Goal: Communication & Community: Answer question/provide support

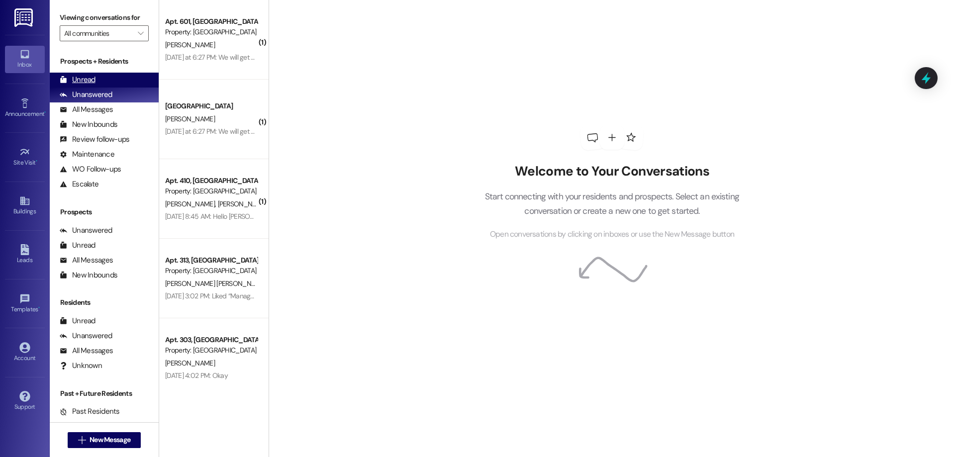
click at [127, 83] on div "Unread (0)" at bounding box center [104, 80] width 109 height 15
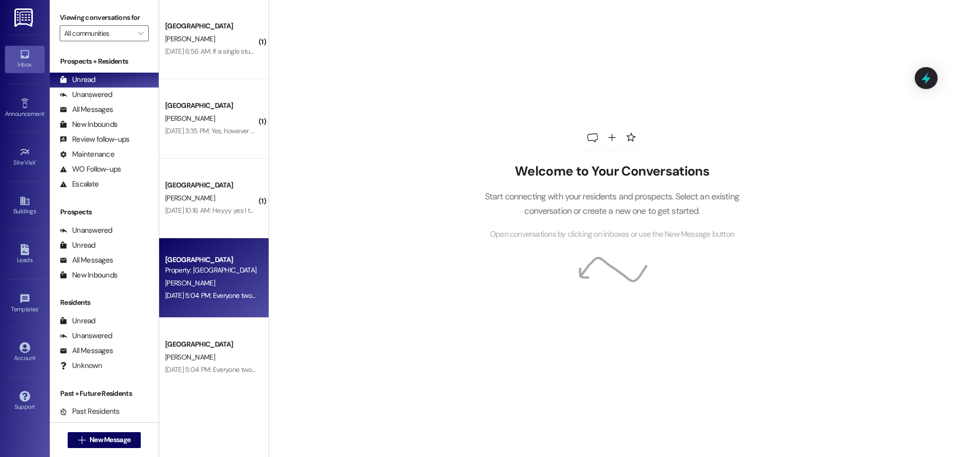
scroll to position [728, 0]
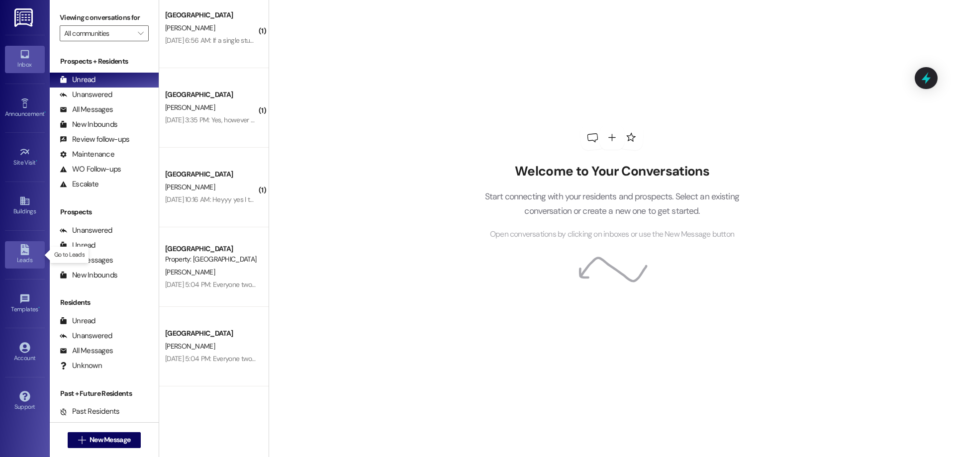
click at [27, 244] on icon at bounding box center [24, 249] width 11 height 11
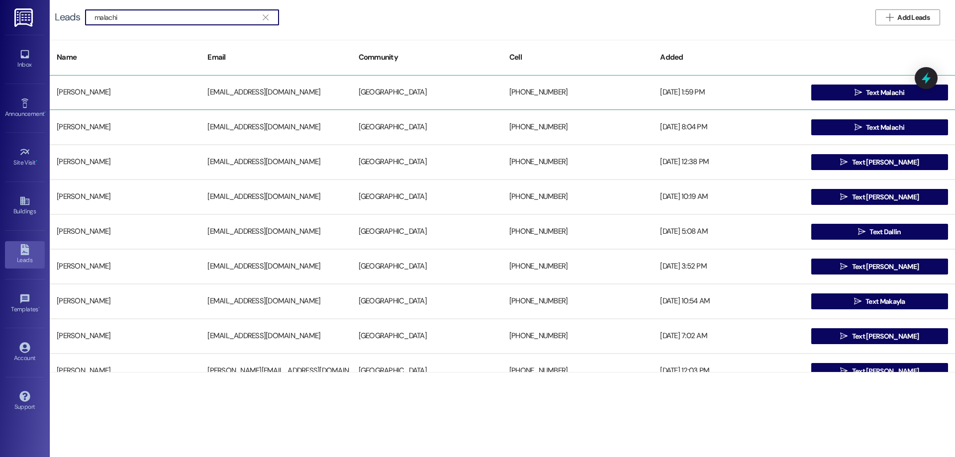
type input "malachi"
click at [871, 109] on div "[PERSON_NAME] [EMAIL_ADDRESS][DOMAIN_NAME] [GEOGRAPHIC_DATA] [PHONE_NUMBER] [DA…" at bounding box center [502, 92] width 905 height 35
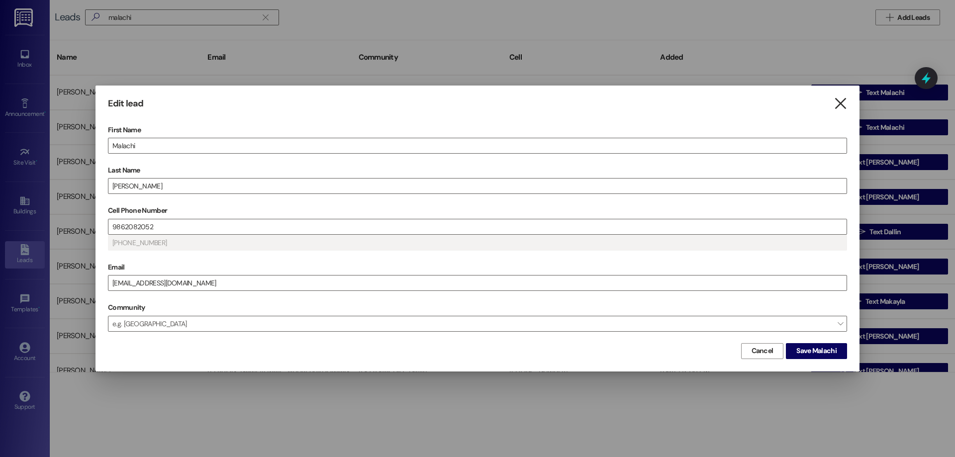
click at [834, 109] on icon "" at bounding box center [839, 103] width 13 height 10
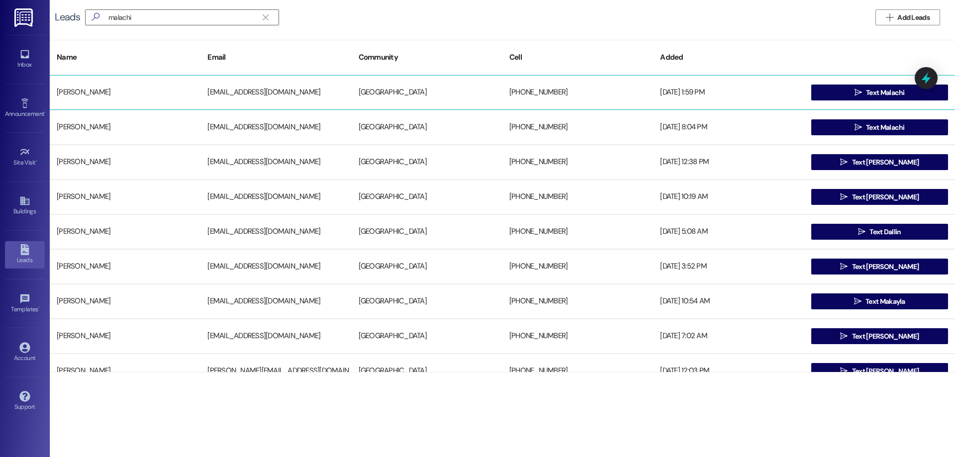
click at [846, 101] on div " Text Malachi" at bounding box center [879, 93] width 151 height 20
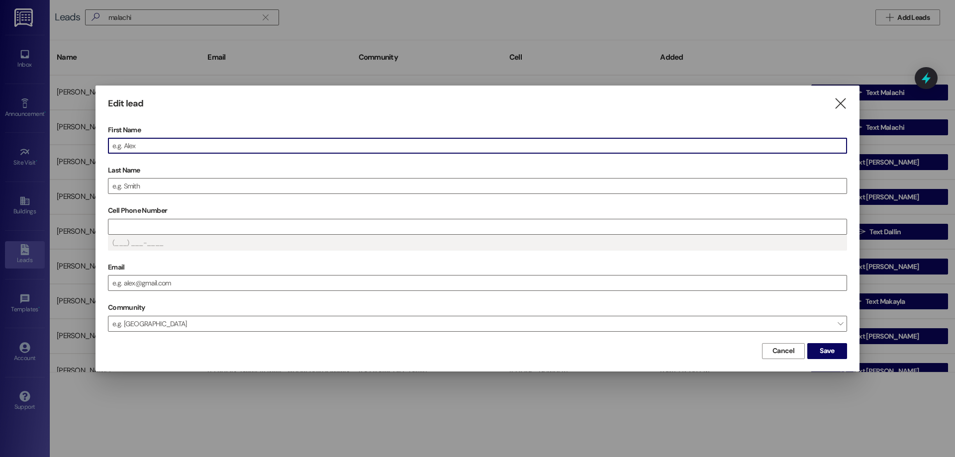
click at [847, 97] on div "Edit lead  First Name Last Name Cell Phone Number (___) ___-____ Email Communi…" at bounding box center [477, 228] width 764 height 285
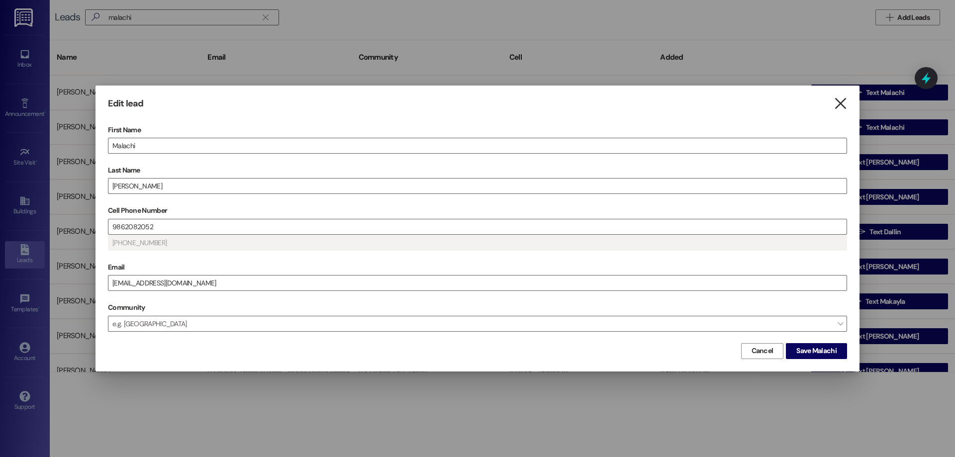
click at [844, 109] on icon "" at bounding box center [839, 103] width 13 height 10
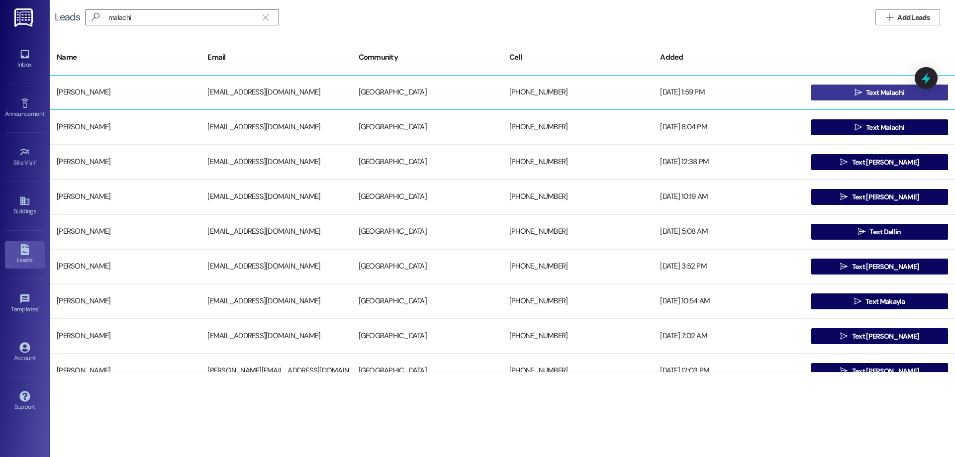
click at [864, 93] on span "Text Malachi" at bounding box center [885, 93] width 43 height 10
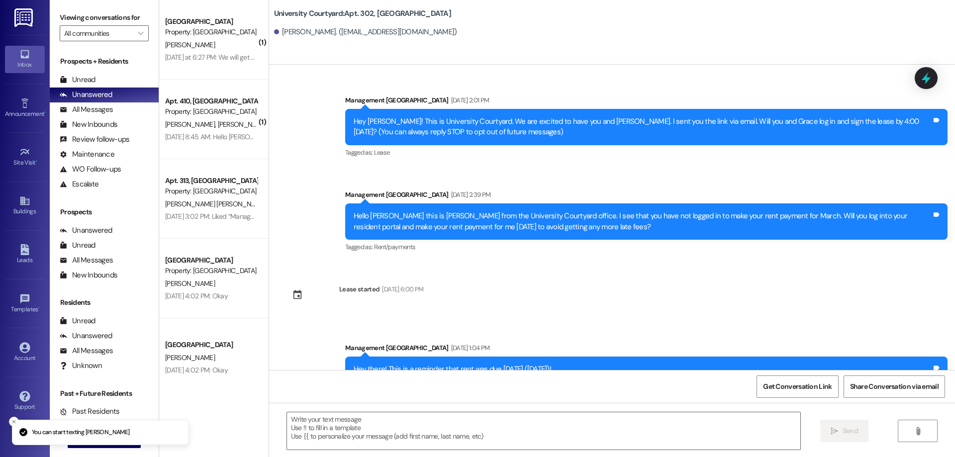
scroll to position [169, 0]
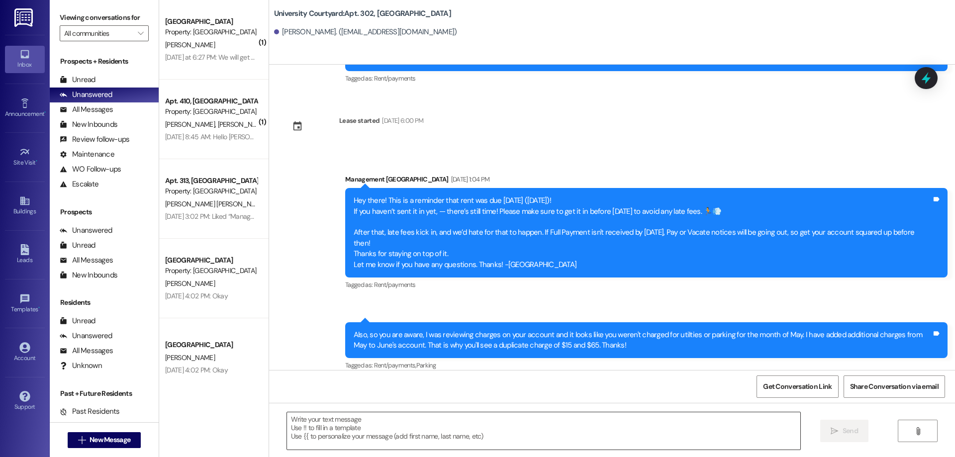
click at [345, 431] on textarea at bounding box center [543, 430] width 513 height 37
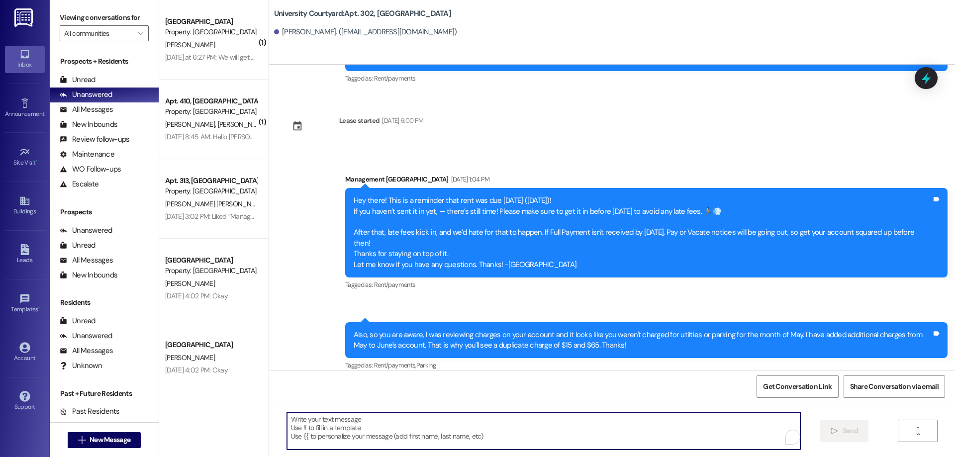
type textarea "h"
click at [348, 434] on textarea "h" at bounding box center [543, 430] width 513 height 37
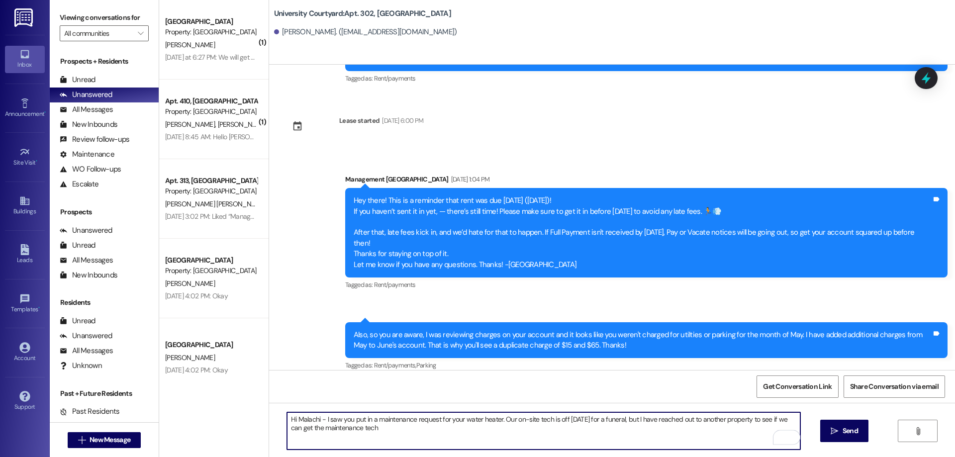
click at [302, 427] on textarea "Hi Malachi - I saw you put in a maintenance request for your water heater. Our …" at bounding box center [543, 430] width 513 height 37
click at [361, 430] on textarea "Hi Malachi - I saw you put in a maintenance request for your water heater. Our …" at bounding box center [543, 430] width 513 height 37
type textarea "Hi Malachi - I saw you put in a maintenance request for your water heater. Our …"
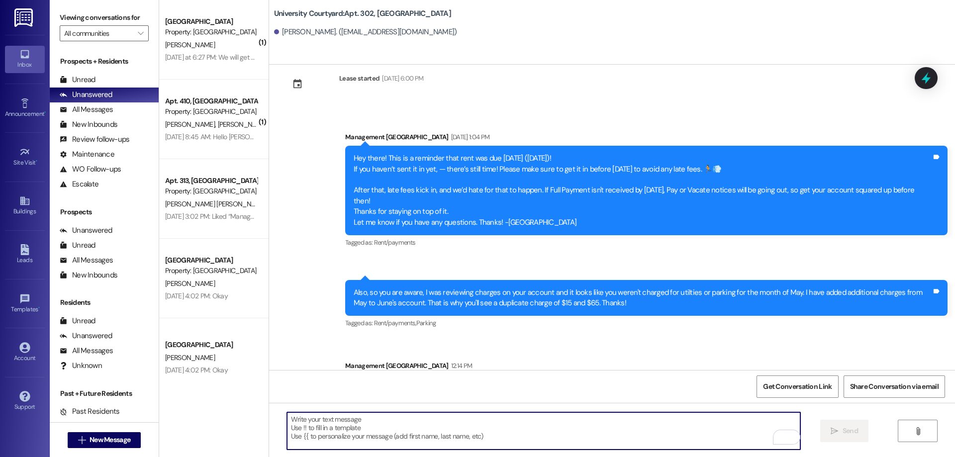
scroll to position [249, 0]
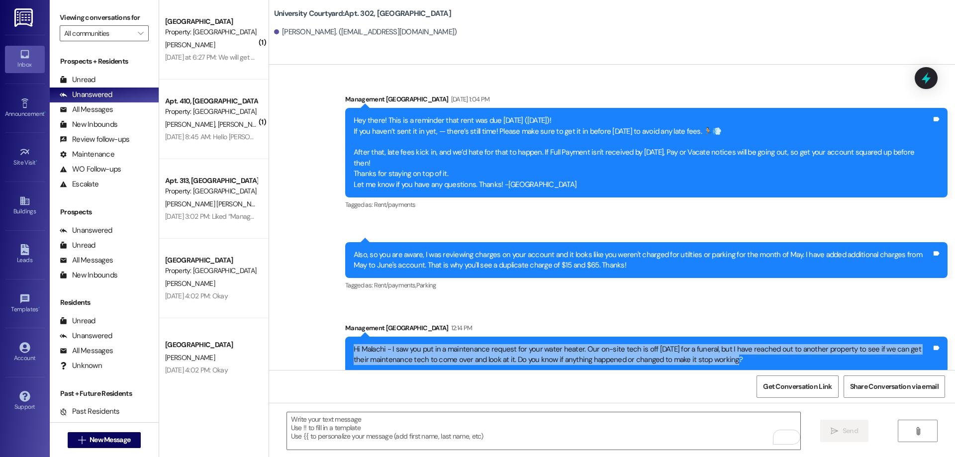
drag, startPoint x: 741, startPoint y: 349, endPoint x: 330, endPoint y: 341, distance: 411.8
click at [330, 341] on div "Sent via [GEOGRAPHIC_DATA] [DATE] 1:04 PM Hey there! This is a reminder that re…" at bounding box center [612, 226] width 686 height 308
copy div "Hi Malachi - I saw you put in a maintenance request for your water heater. Our …"
click at [26, 242] on link "Leads" at bounding box center [25, 254] width 40 height 27
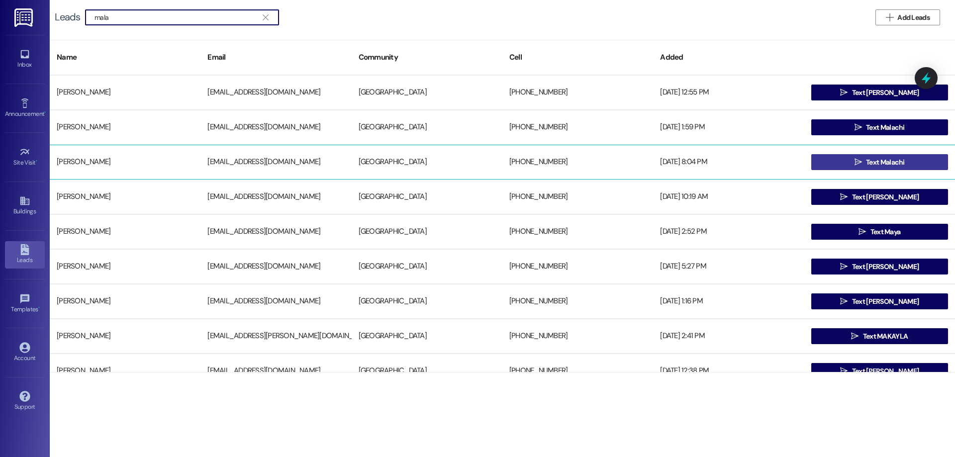
type input "mala"
click at [867, 161] on span "Text Malachi" at bounding box center [885, 162] width 39 height 10
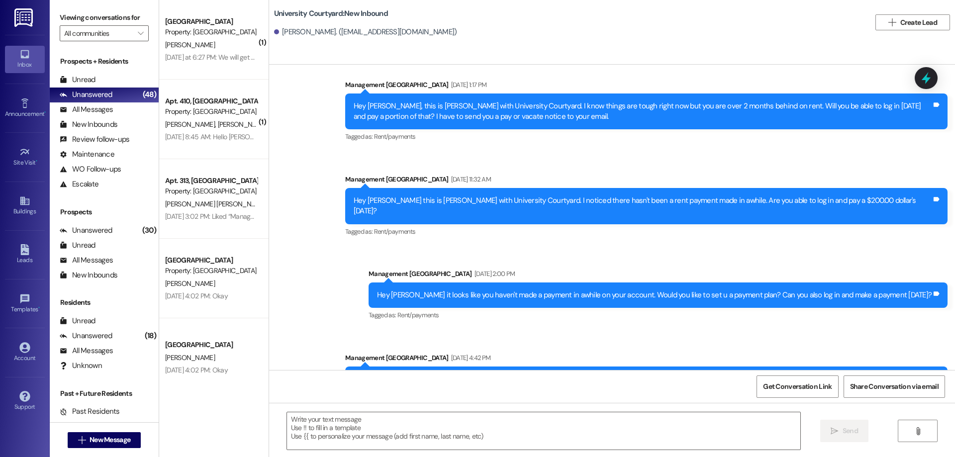
scroll to position [1963, 0]
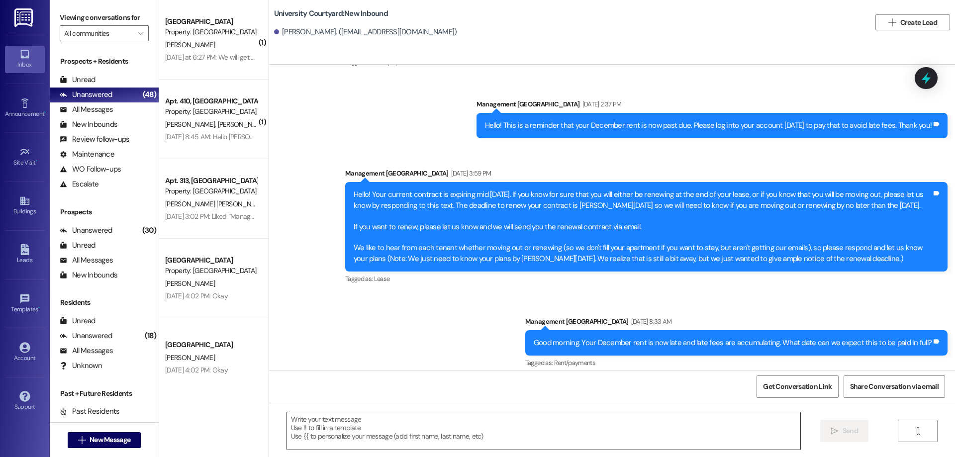
click at [491, 440] on textarea at bounding box center [543, 430] width 513 height 37
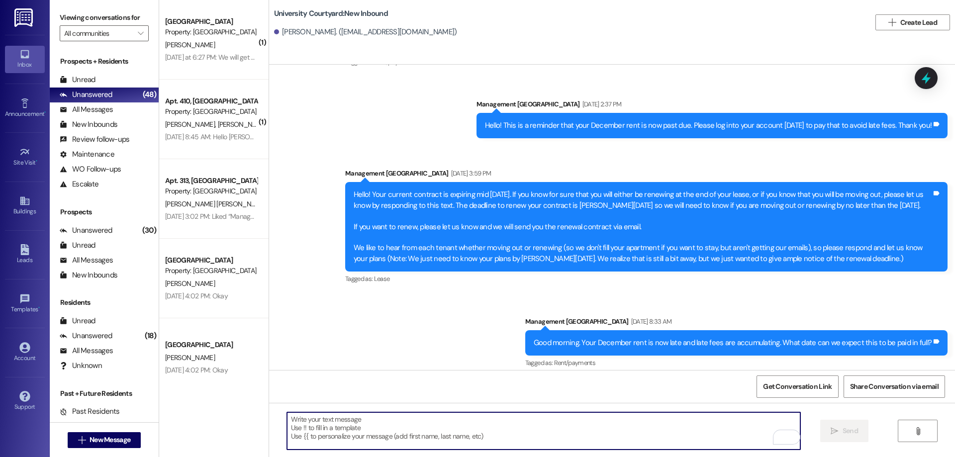
paste textarea "Hi Malachi - I saw you put in a maintenance request for your water heater. Our …"
type textarea "Hi Malachi - I saw you put in a maintenance request for your water heater. Our …"
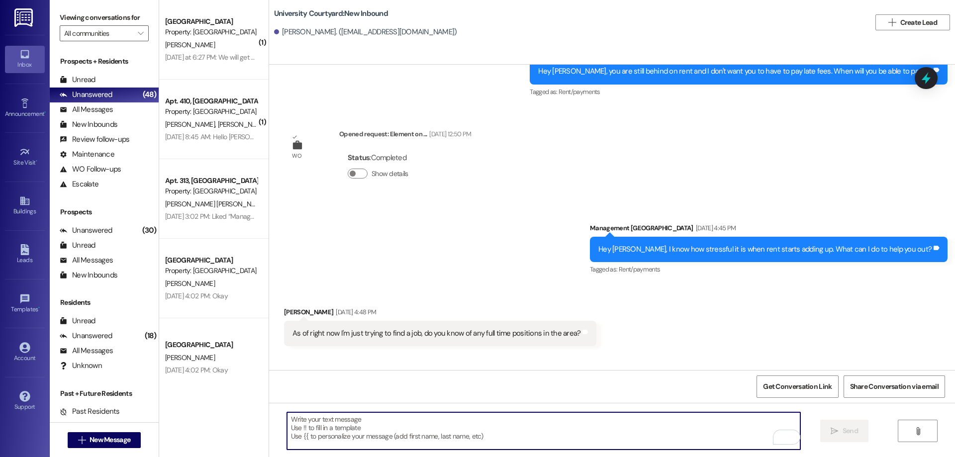
scroll to position [1124, 0]
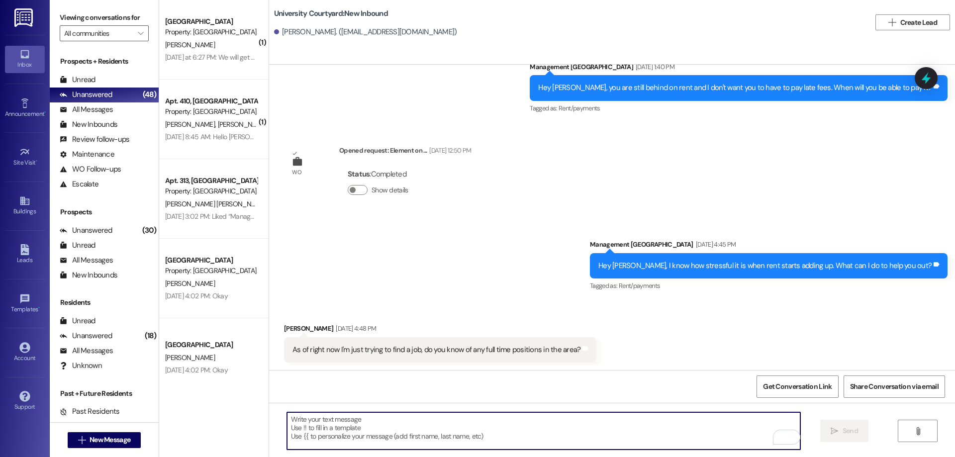
click at [27, 61] on div "Inbox" at bounding box center [25, 65] width 50 height 10
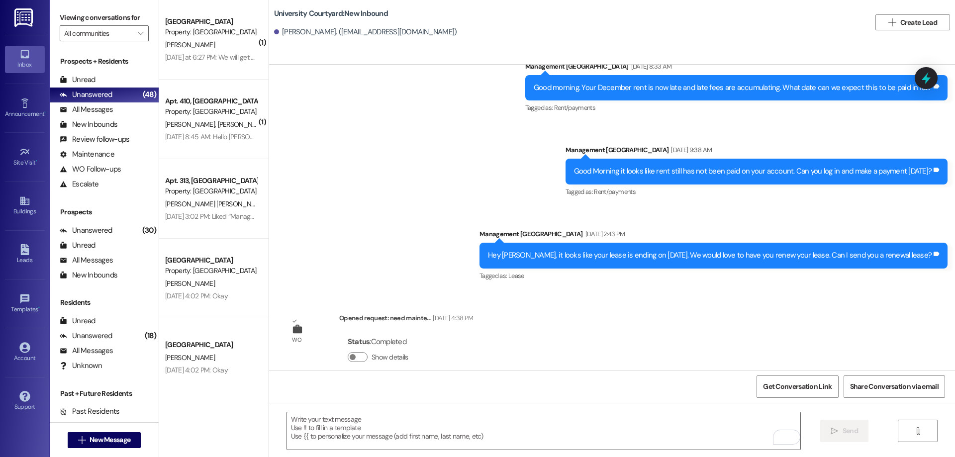
scroll to position [2292, 0]
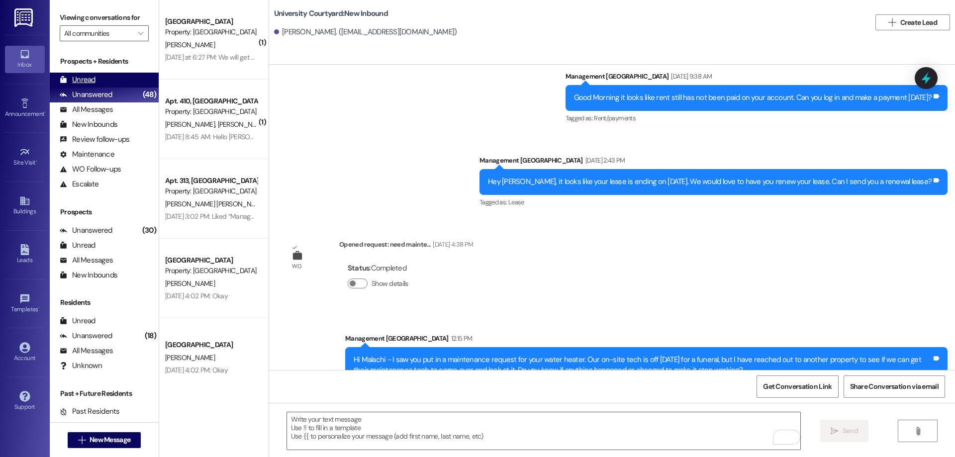
click at [66, 79] on icon at bounding box center [63, 79] width 6 height 7
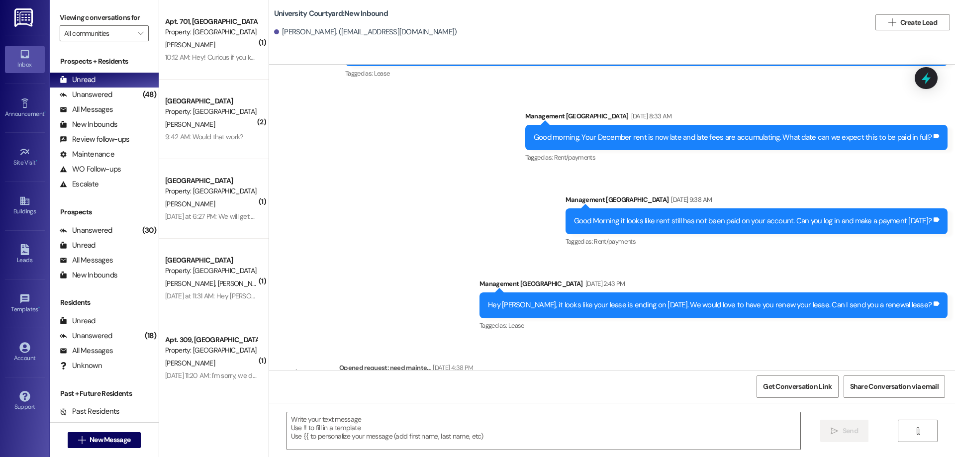
scroll to position [2306, 0]
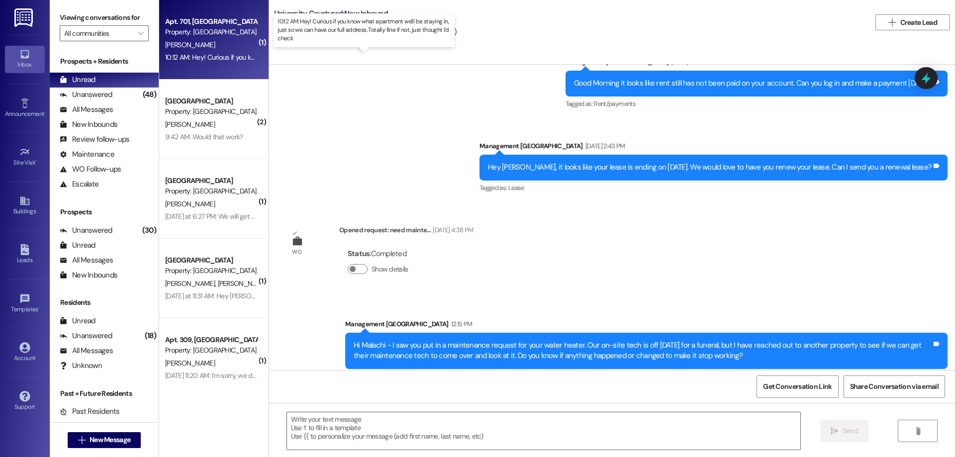
click at [226, 58] on div "10:12 AM: Hey! Curious if you know what apartment we'll be staying in, just so …" at bounding box center [373, 57] width 417 height 9
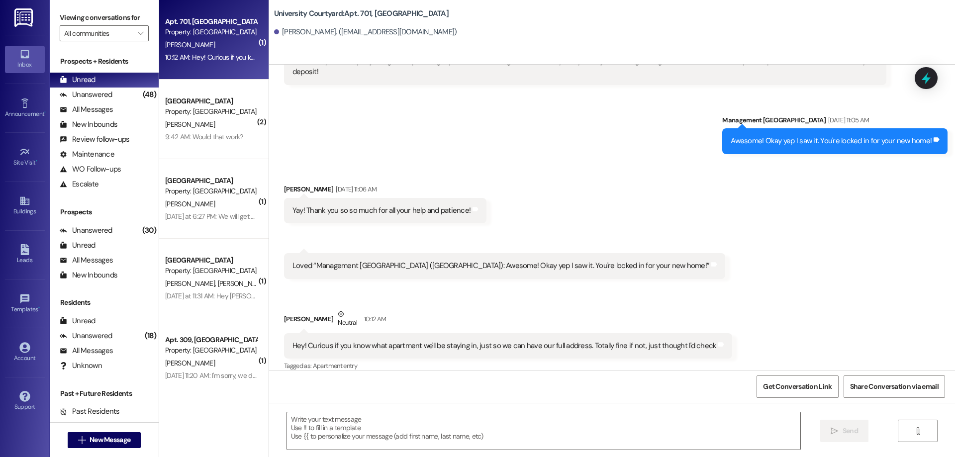
scroll to position [2412, 0]
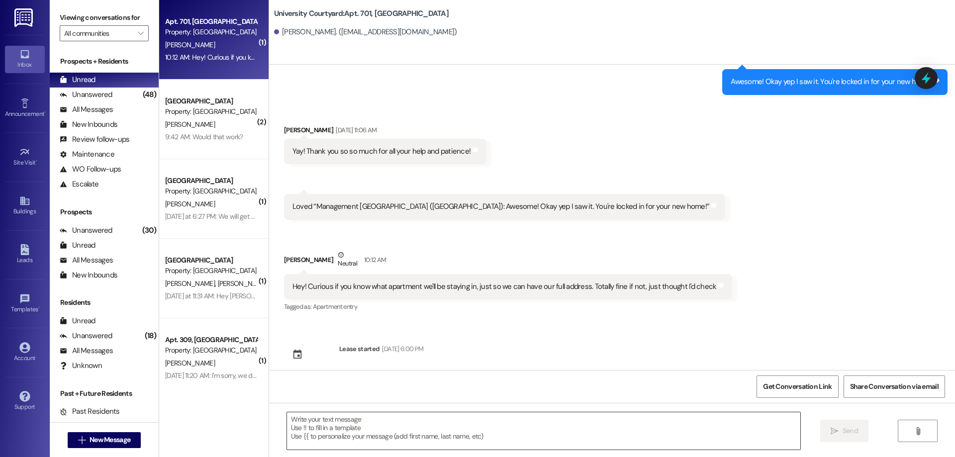
click at [400, 430] on textarea at bounding box center [543, 430] width 513 height 37
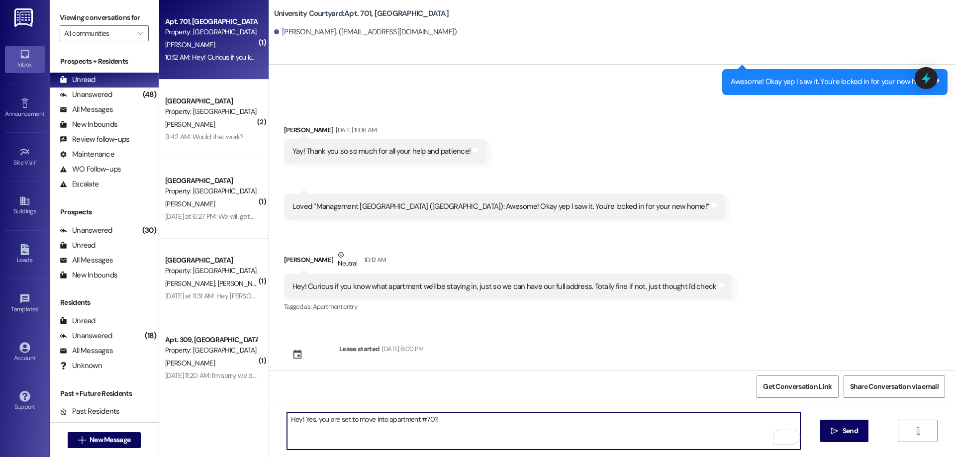
type textarea "Hey! Yes, you are set to move into apartment #701!"
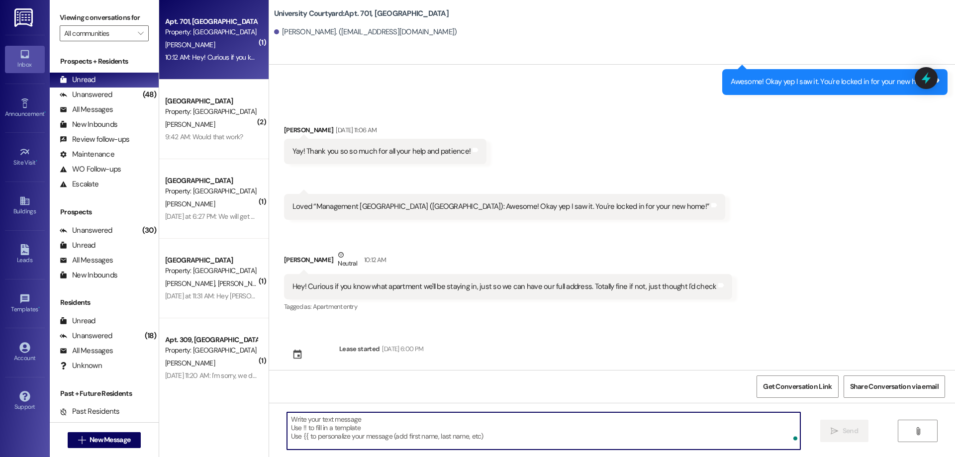
scroll to position [2353, 0]
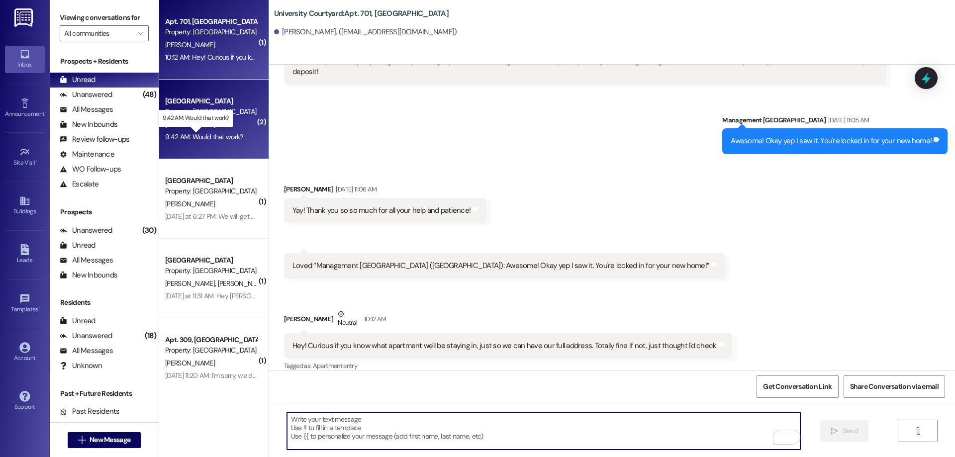
click at [216, 135] on div "9:42 AM: Would that work? 9:42 AM: Would that work?" at bounding box center [204, 136] width 78 height 9
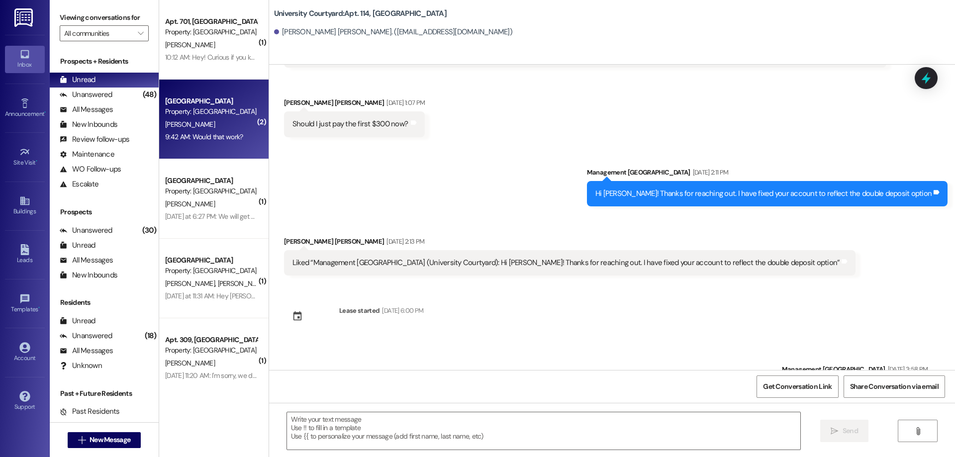
scroll to position [2566, 0]
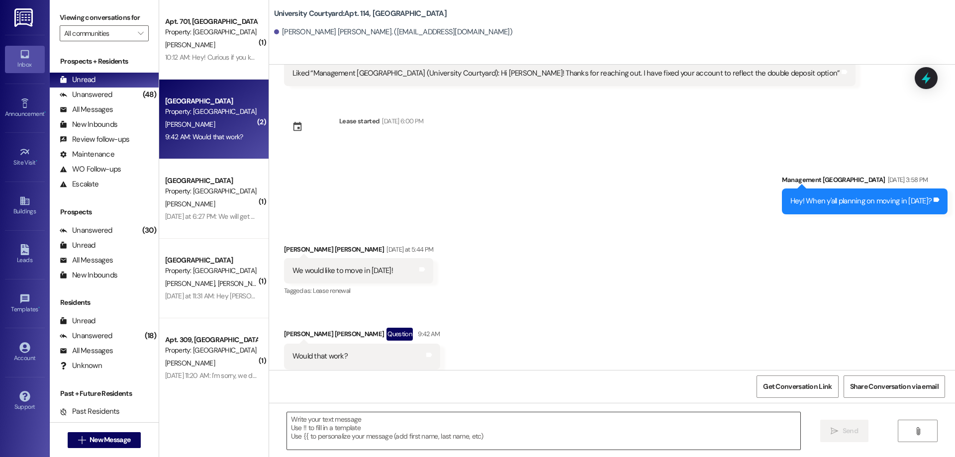
click at [533, 434] on textarea at bounding box center [543, 430] width 513 height 37
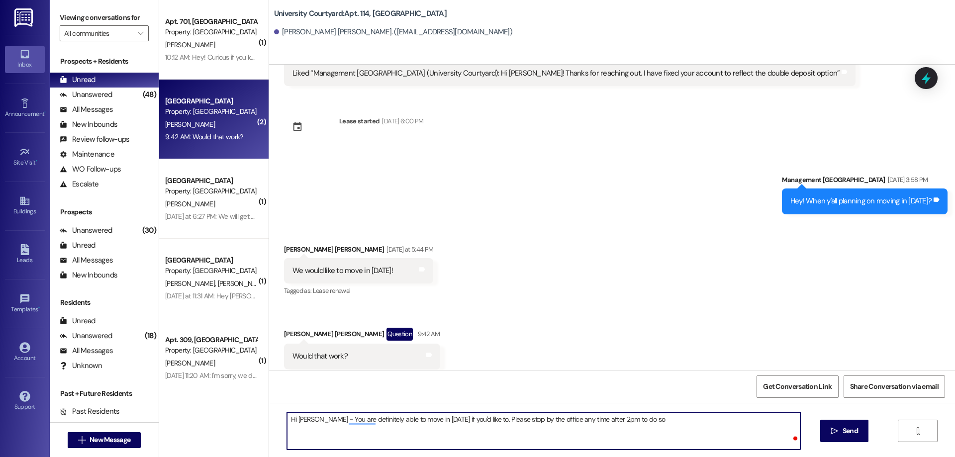
type textarea "Hi [PERSON_NAME] - You are definitely able to move in [DATE] if you'd like to. …"
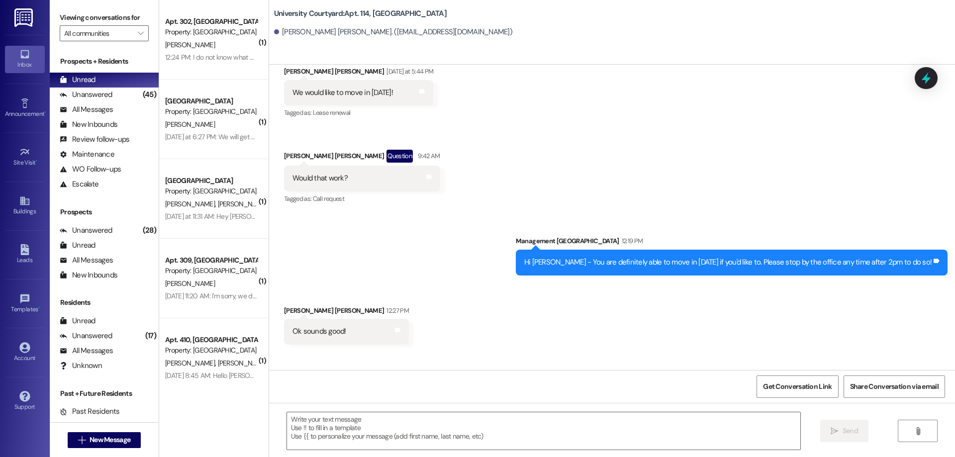
scroll to position [2774, 0]
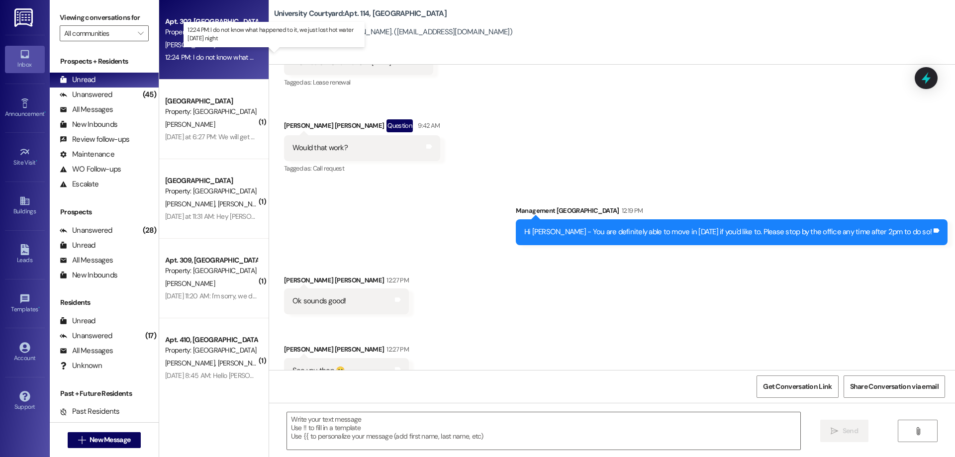
click at [223, 59] on div "12:24 PM: I do not know what happened to it, we just lost hot water [DATE] nigh…" at bounding box center [279, 57] width 228 height 9
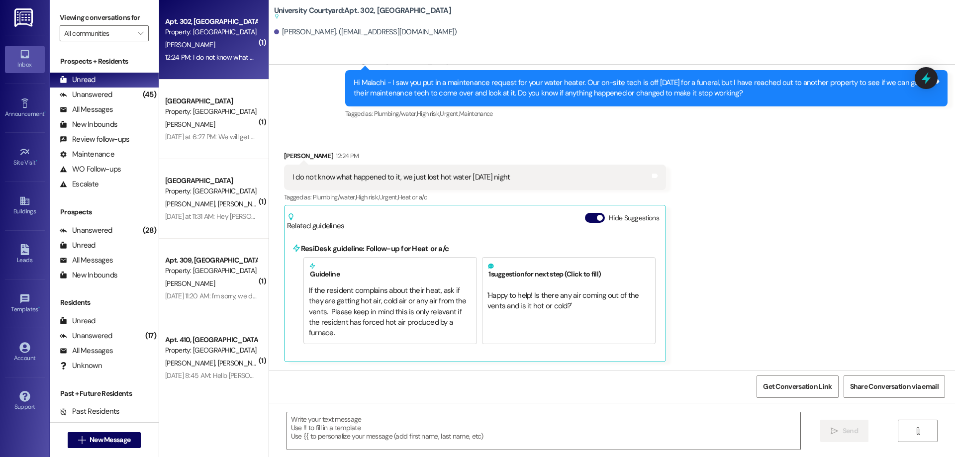
scroll to position [494, 0]
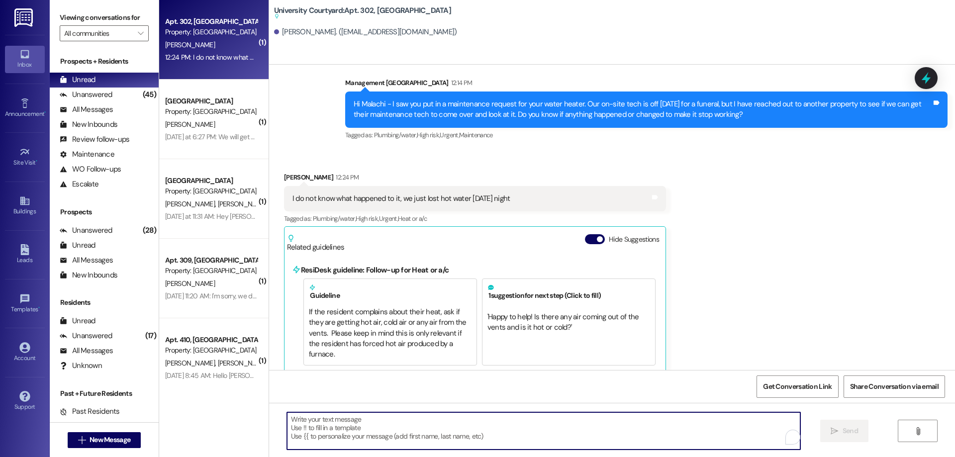
click at [487, 424] on textarea "To enrich screen reader interactions, please activate Accessibility in Grammarl…" at bounding box center [543, 430] width 513 height 37
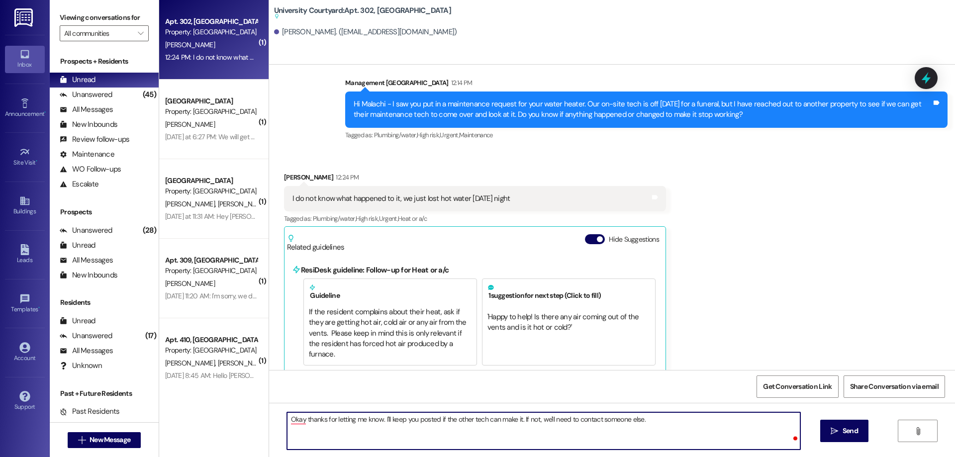
type textarea "Okay thanks for letting me know. I'll keep you posted if the other tech can mak…"
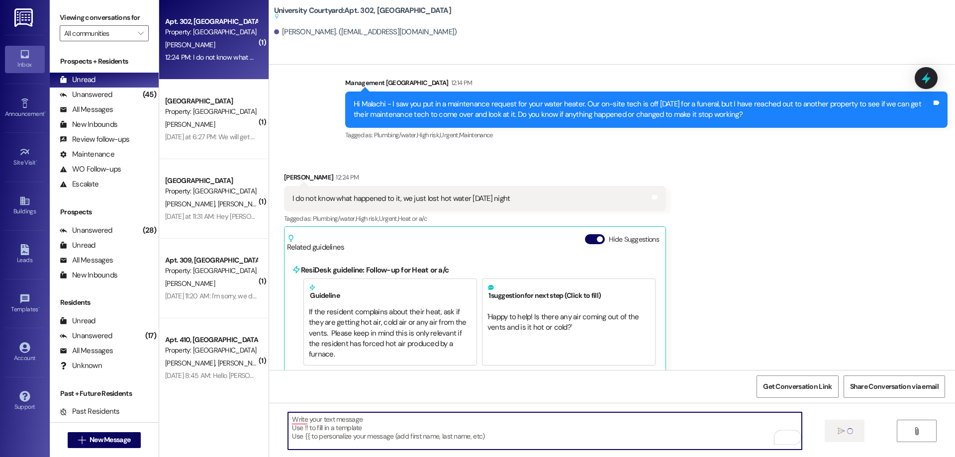
scroll to position [417, 0]
